Goal: Check status: Check status

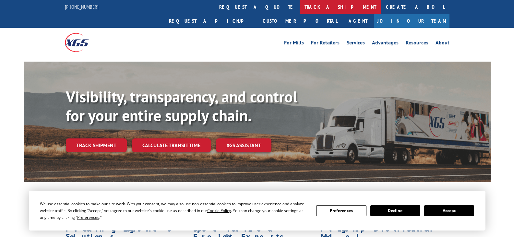
click at [300, 8] on link "track a shipment" at bounding box center [340, 7] width 81 height 14
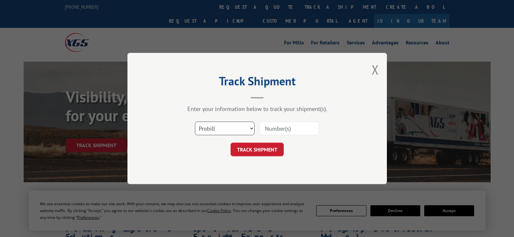
click at [221, 128] on select "Select category... Probill BOL PO" at bounding box center [225, 129] width 60 height 14
select select "po"
click at [195, 122] on select "Select category... Probill BOL PO" at bounding box center [225, 129] width 60 height 14
click at [273, 129] on input at bounding box center [289, 129] width 60 height 14
click at [289, 131] on input at bounding box center [289, 129] width 60 height 14
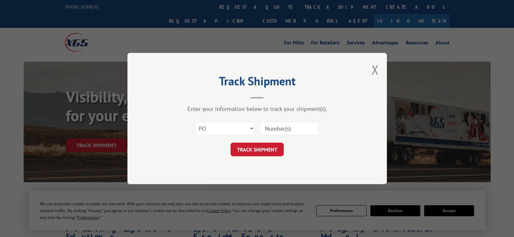
paste input "295770501"
type input "295770501"
click button "TRACK SHIPMENT" at bounding box center [256, 150] width 53 height 14
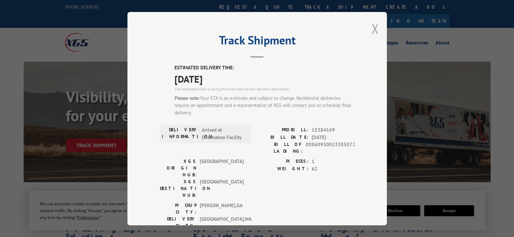
click at [373, 31] on button "Close modal" at bounding box center [375, 28] width 7 height 17
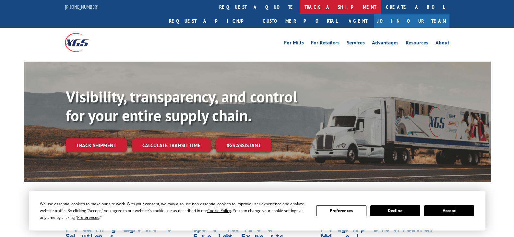
click at [300, 6] on link "track a shipment" at bounding box center [340, 7] width 81 height 14
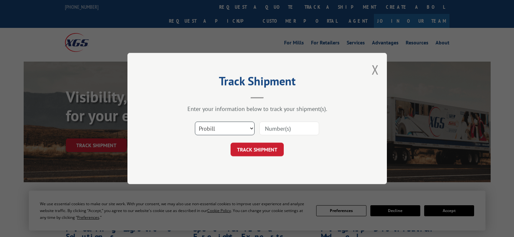
click at [226, 129] on select "Select category... Probill BOL PO" at bounding box center [225, 129] width 60 height 14
select select "po"
click at [195, 122] on select "Select category... Probill BOL PO" at bounding box center [225, 129] width 60 height 14
click at [277, 128] on input at bounding box center [289, 129] width 60 height 14
click at [271, 132] on input at bounding box center [289, 129] width 60 height 14
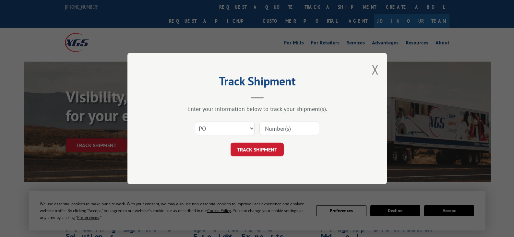
paste input "295770501"
type input "295770501"
click button "TRACK SHIPMENT" at bounding box center [256, 150] width 53 height 14
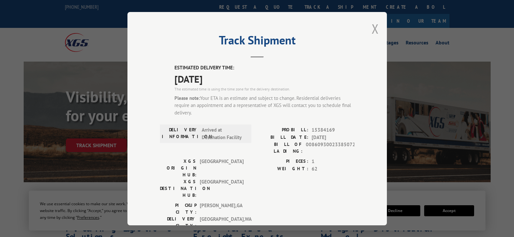
click at [373, 27] on button "Close modal" at bounding box center [375, 28] width 7 height 17
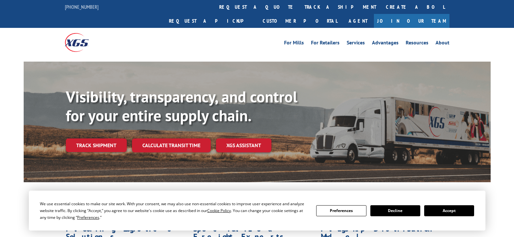
click at [104, 34] on div at bounding box center [113, 42] width 96 height 29
click at [129, 28] on div at bounding box center [113, 42] width 96 height 29
click at [160, 28] on div at bounding box center [113, 42] width 96 height 29
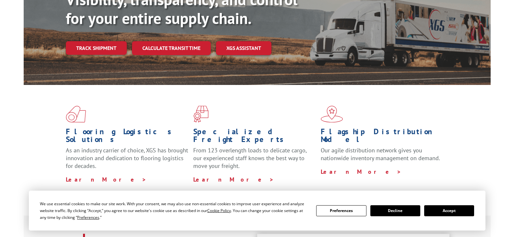
click at [468, 101] on div "Flooring Logistics Solutions As an industry carrier of choice, XGS has brought …" at bounding box center [257, 144] width 467 height 119
